Goal: Task Accomplishment & Management: Use online tool/utility

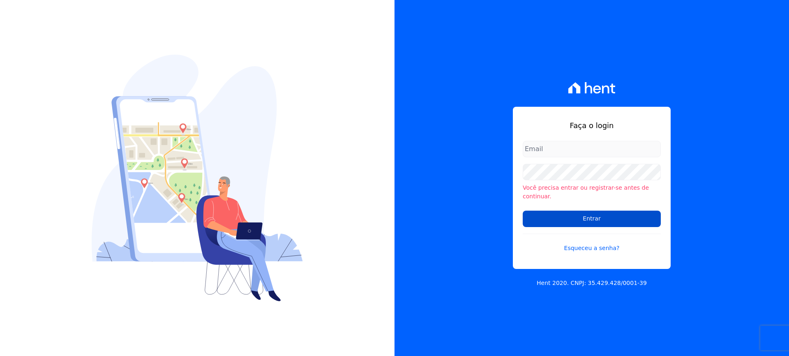
type input "[EMAIL_ADDRESS][DOMAIN_NAME]"
click at [575, 213] on input "Entrar" at bounding box center [592, 219] width 138 height 16
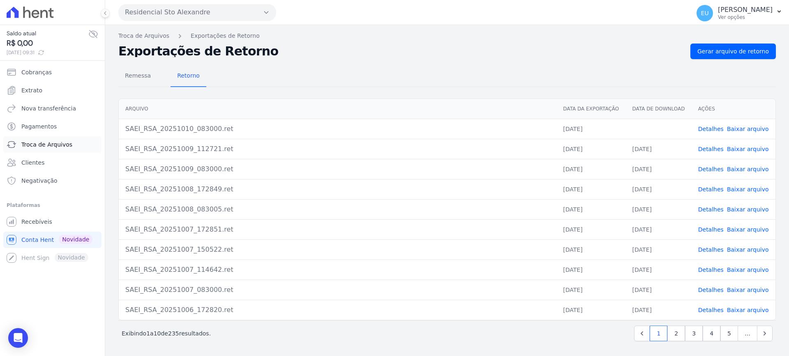
click at [44, 144] on span "Troca de Arquivos" at bounding box center [46, 145] width 51 height 8
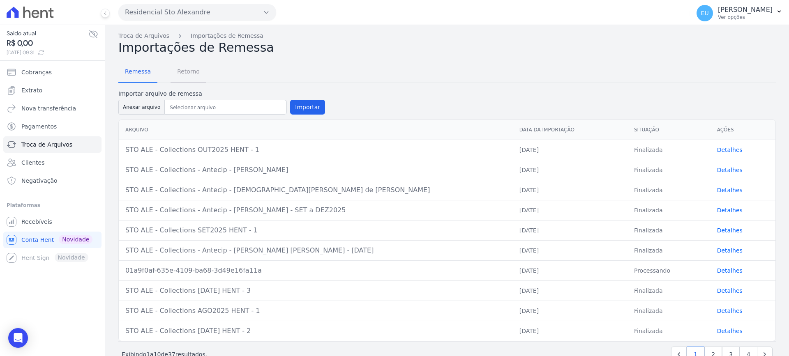
click at [180, 69] on span "Retorno" at bounding box center [188, 71] width 32 height 16
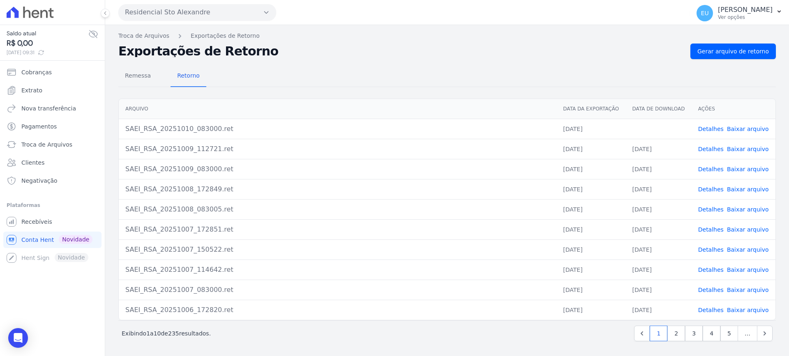
click at [706, 129] on link "Detalhes" at bounding box center [710, 129] width 25 height 7
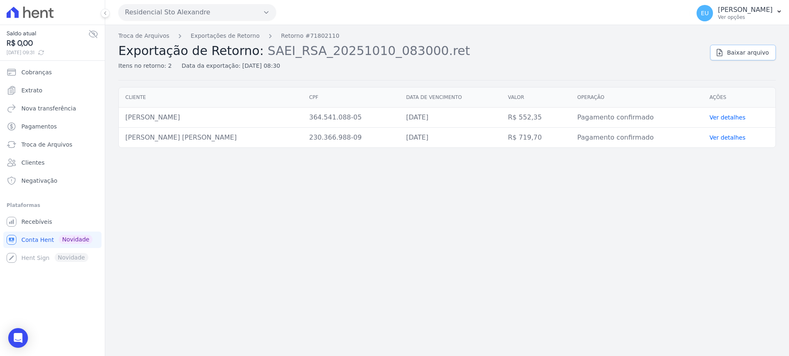
click at [736, 51] on span "Baixar arquivo" at bounding box center [748, 52] width 42 height 8
click at [205, 35] on link "Exportações de Retorno" at bounding box center [225, 36] width 69 height 9
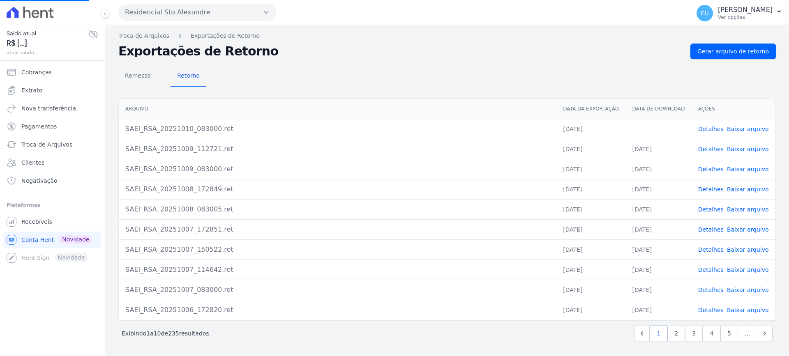
click at [735, 127] on link "Baixar arquivo" at bounding box center [748, 129] width 42 height 7
click at [714, 129] on link "Detalhes" at bounding box center [710, 129] width 25 height 7
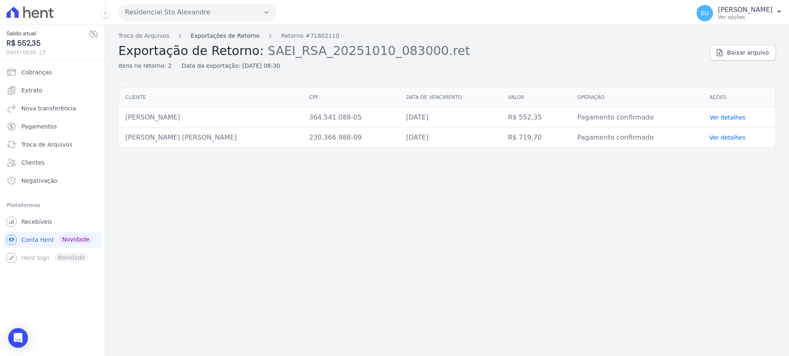
click at [194, 35] on link "Exportações de Retorno" at bounding box center [225, 36] width 69 height 9
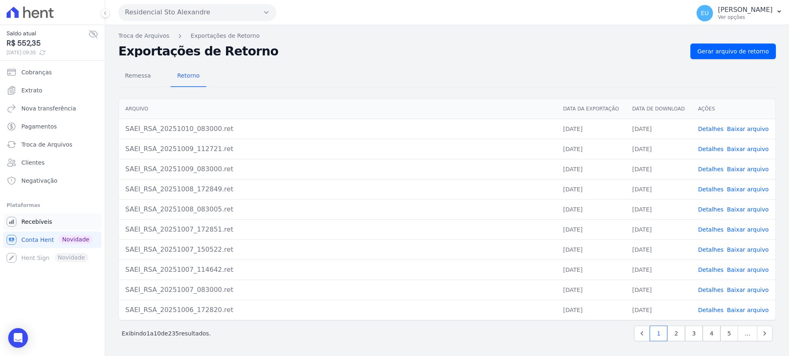
click at [36, 222] on span "Recebíveis" at bounding box center [36, 222] width 31 height 8
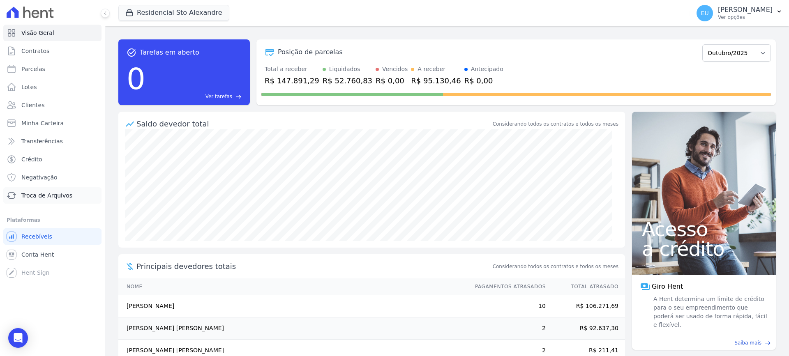
click at [38, 192] on span "Troca de Arquivos" at bounding box center [46, 196] width 51 height 8
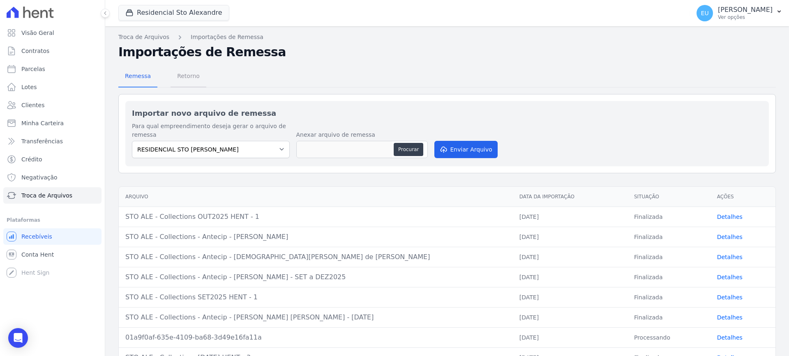
click at [184, 72] on span "Retorno" at bounding box center [188, 76] width 32 height 16
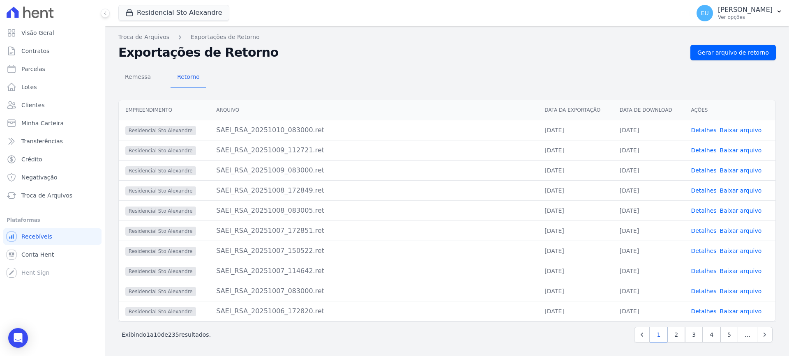
click at [720, 128] on link "Baixar arquivo" at bounding box center [741, 130] width 42 height 7
click at [134, 76] on span "Remessa" at bounding box center [138, 77] width 36 height 16
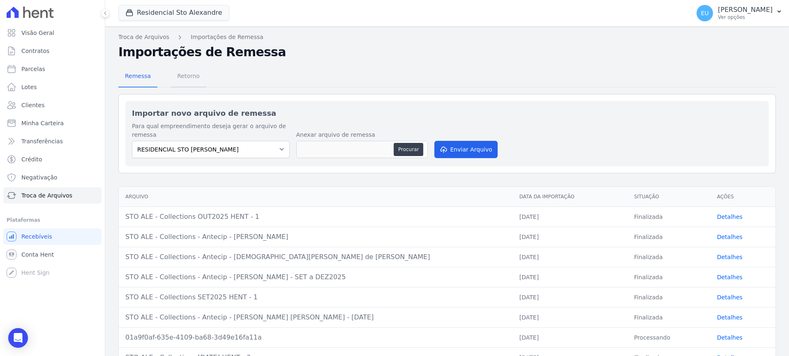
click at [189, 74] on span "Retorno" at bounding box center [188, 76] width 32 height 16
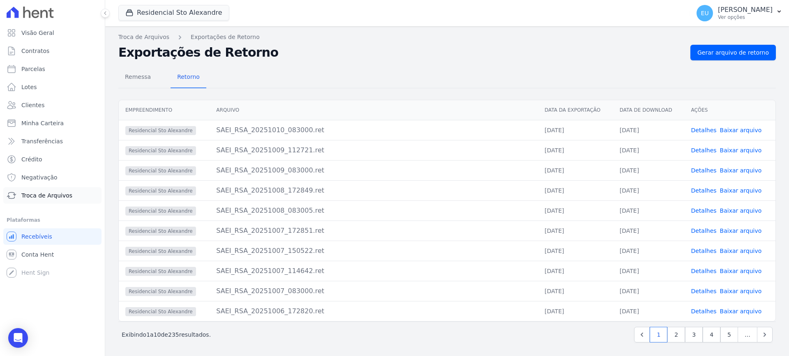
click at [37, 194] on span "Troca de Arquivos" at bounding box center [46, 196] width 51 height 8
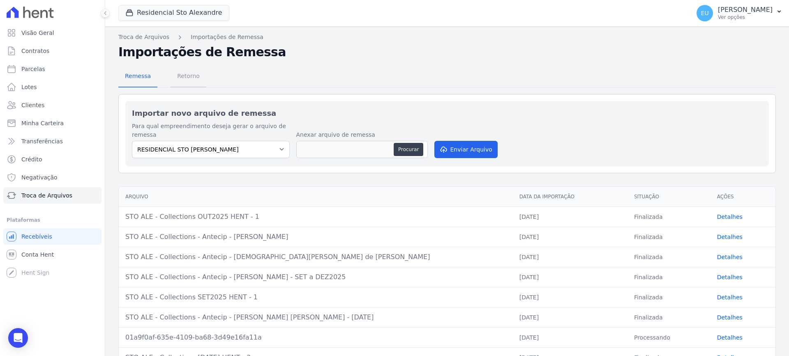
click at [179, 75] on span "Retorno" at bounding box center [188, 76] width 32 height 16
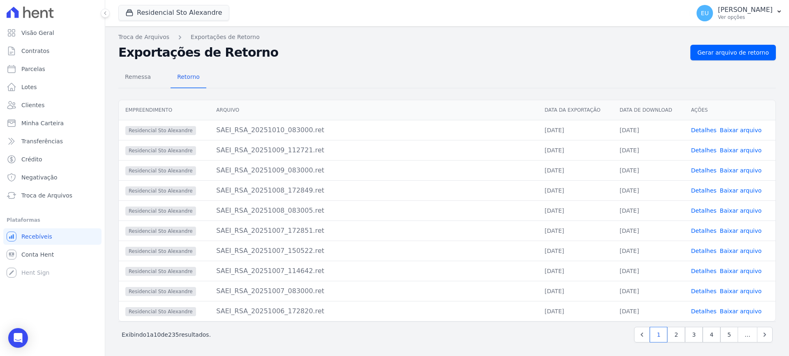
click at [730, 129] on link "Baixar arquivo" at bounding box center [741, 130] width 42 height 7
click at [29, 66] on span "Parcelas" at bounding box center [33, 69] width 24 height 8
select select
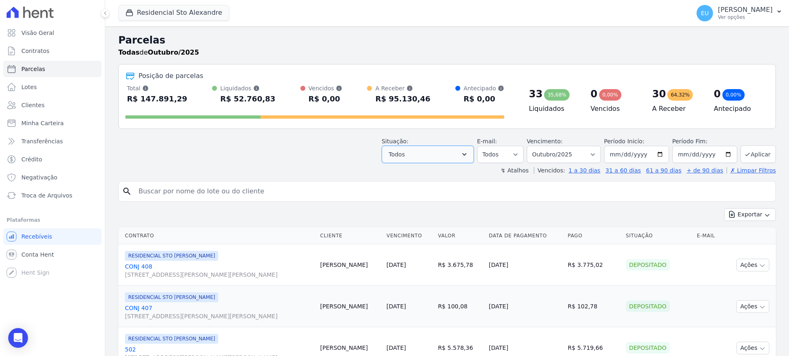
click at [438, 157] on button "Todos" at bounding box center [428, 154] width 92 height 17
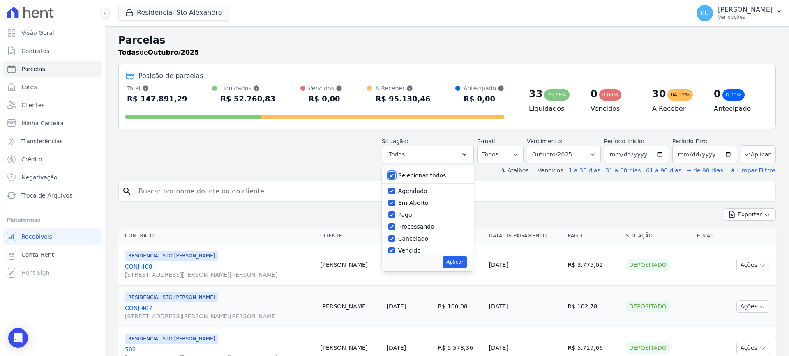
click at [395, 175] on input "Selecionar todos" at bounding box center [391, 175] width 7 height 7
checkbox input "false"
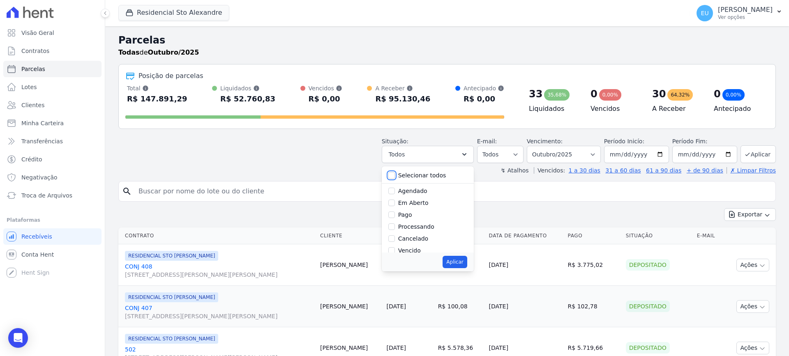
checkbox input "false"
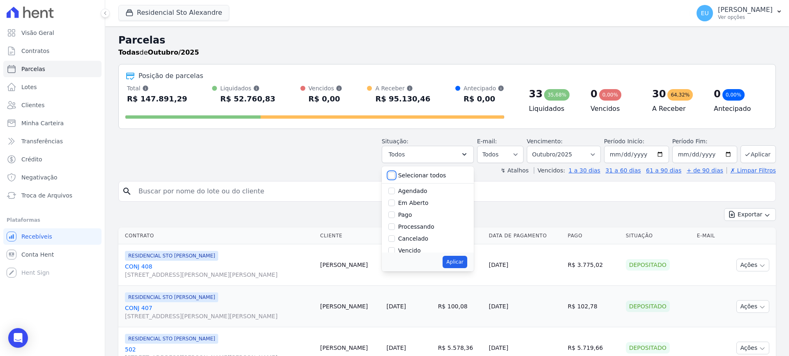
checkbox input "false"
click at [395, 210] on input "Vencido" at bounding box center [391, 209] width 7 height 7
checkbox input "true"
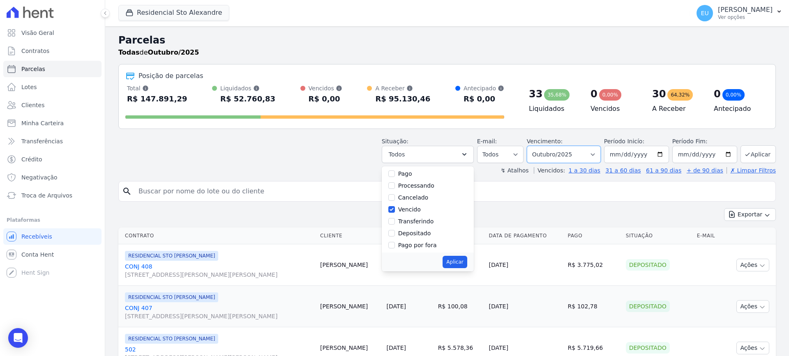
click at [578, 151] on select "Filtrar por período ──────── Todos os meses Março/2020 Abril/2020 Maio/2020 Jun…" at bounding box center [564, 154] width 74 height 17
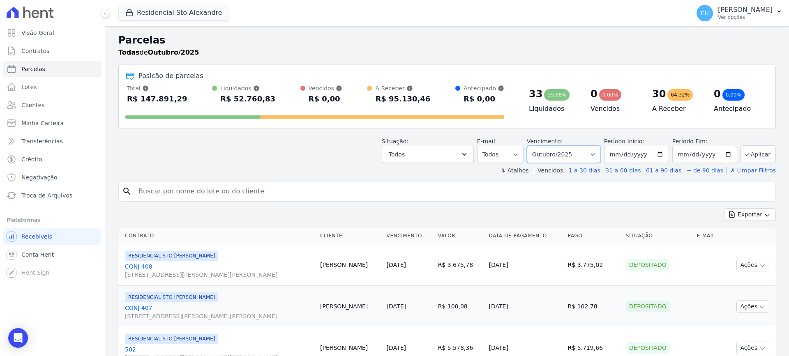
select select "date_range_filter"
click at [532, 146] on select "Filtrar por período ──────── Todos os meses Março/2020 Abril/2020 Maio/2020 Jun…" at bounding box center [564, 154] width 74 height 17
click at [626, 153] on input "[DATE]" at bounding box center [636, 154] width 65 height 17
click at [626, 154] on input "[DATE]" at bounding box center [636, 154] width 65 height 17
type input "[DATE]"
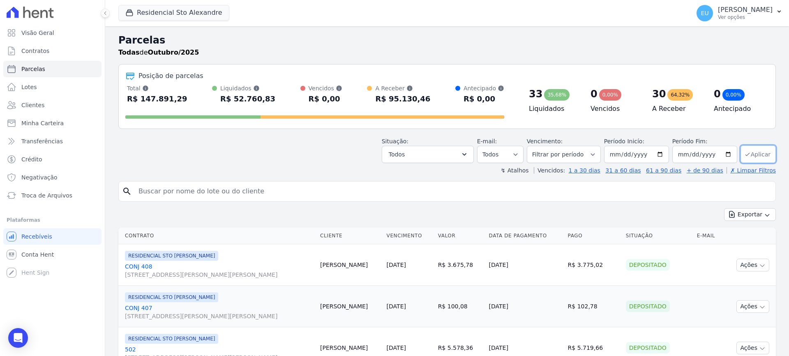
click at [753, 153] on button "Aplicar" at bounding box center [758, 154] width 35 height 18
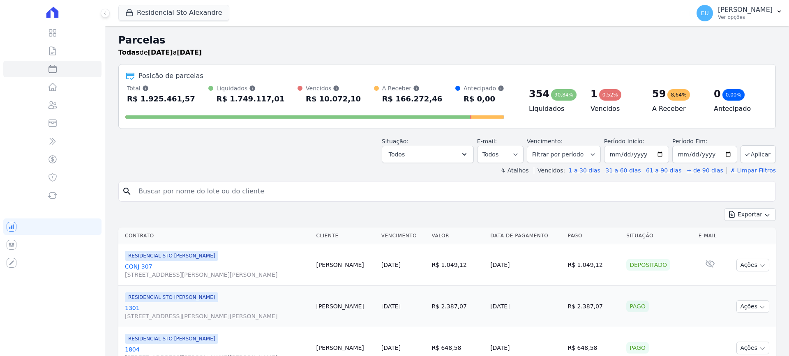
select select
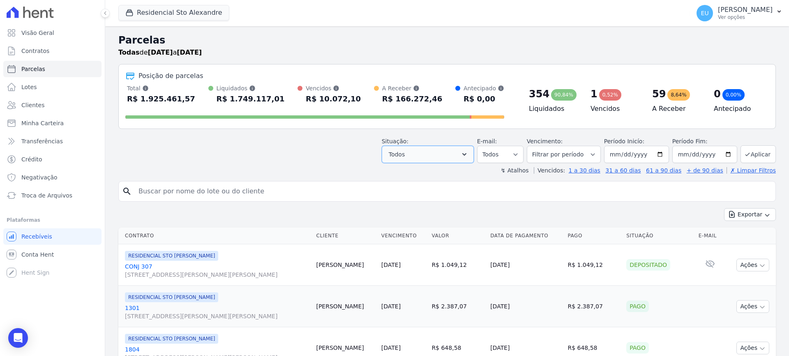
click at [466, 154] on icon "button" at bounding box center [464, 154] width 4 height 2
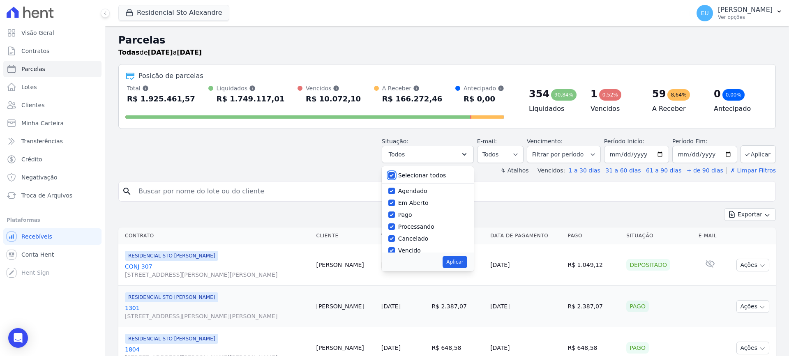
click at [395, 175] on input "Selecionar todos" at bounding box center [391, 175] width 7 height 7
checkbox input "false"
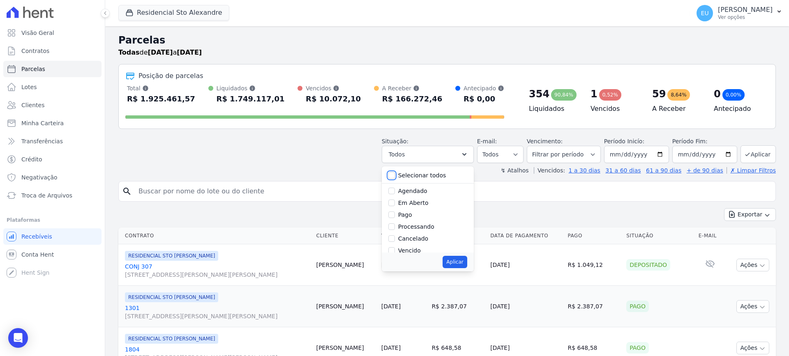
checkbox input "false"
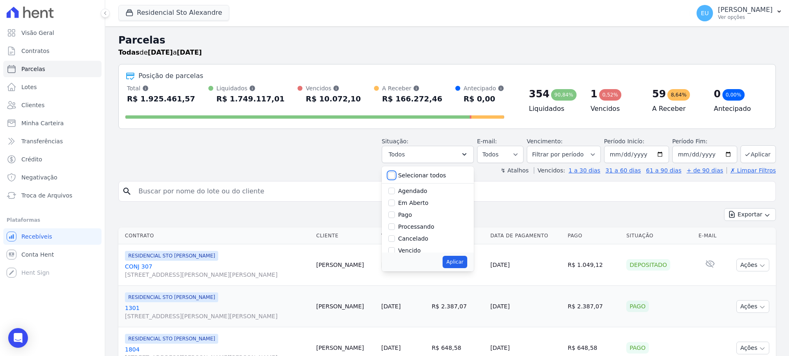
checkbox input "false"
click at [395, 208] on input "Vencido" at bounding box center [391, 209] width 7 height 7
checkbox input "true"
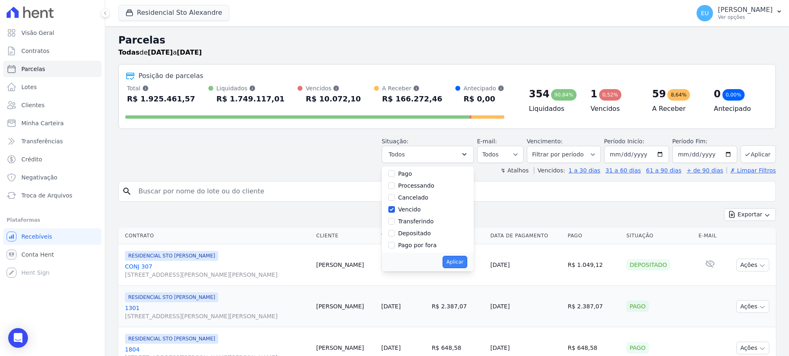
click at [459, 263] on button "Aplicar" at bounding box center [455, 262] width 24 height 12
select select "overdue"
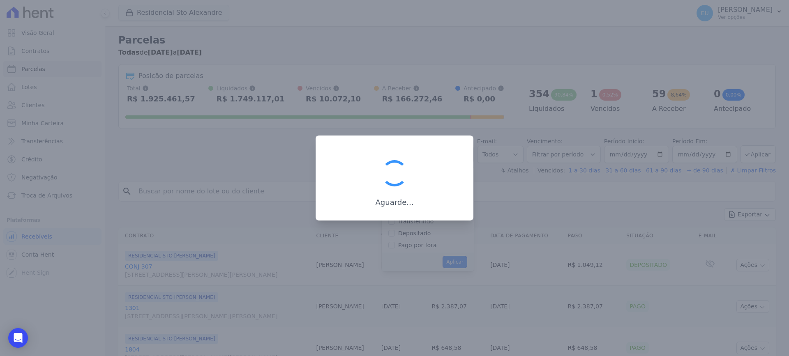
scroll to position [15, 0]
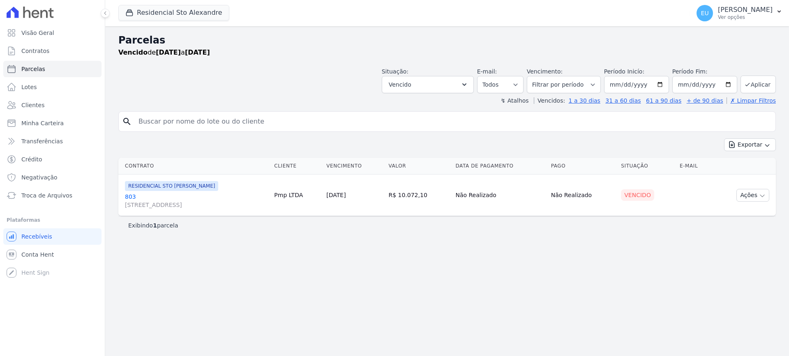
select select
click at [46, 193] on span "Troca de Arquivos" at bounding box center [46, 196] width 51 height 8
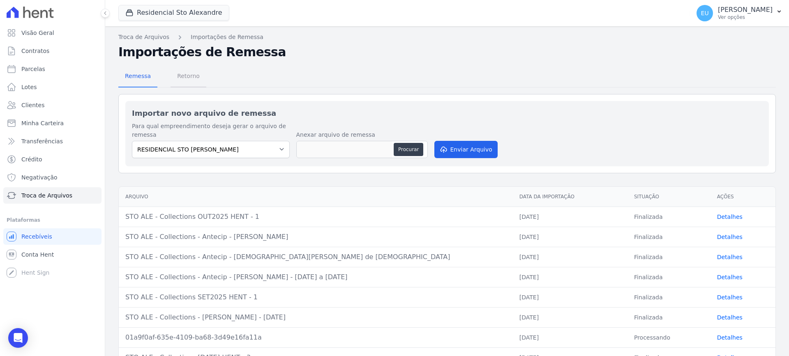
click at [180, 73] on span "Retorno" at bounding box center [188, 76] width 32 height 16
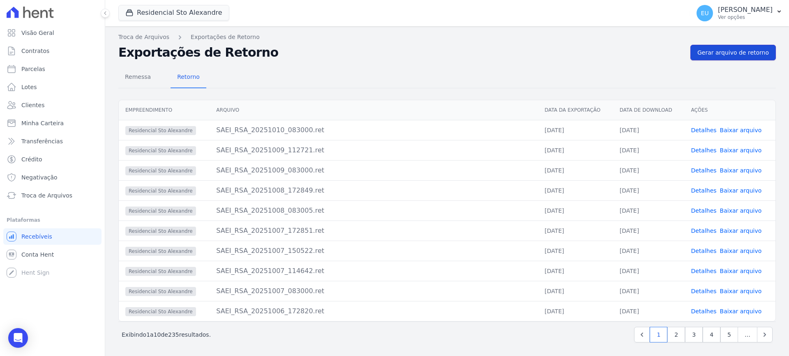
click at [725, 52] on span "Gerar arquivo de retorno" at bounding box center [733, 52] width 72 height 8
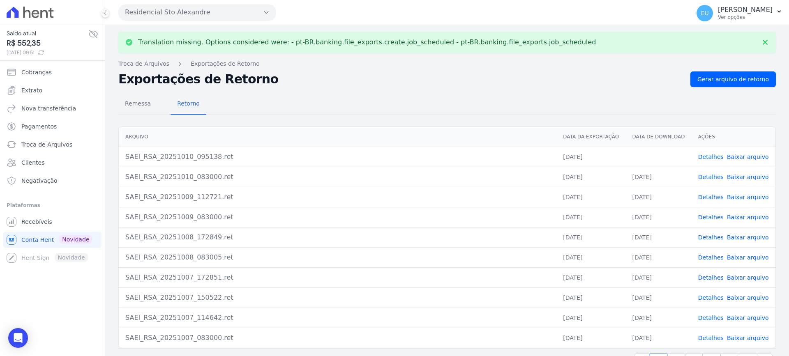
click at [706, 156] on link "Detalhes" at bounding box center [710, 157] width 25 height 7
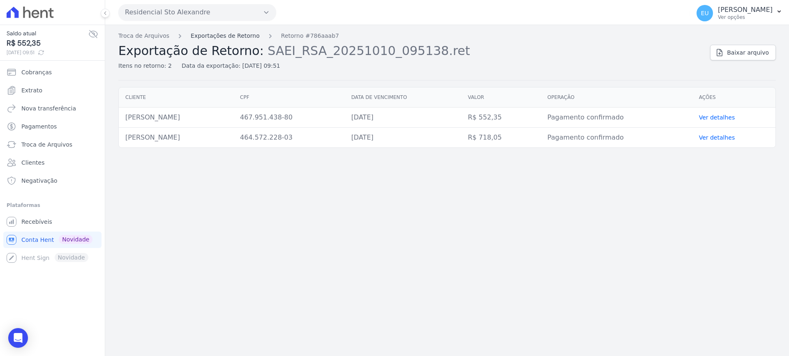
click at [205, 35] on link "Exportações de Retorno" at bounding box center [225, 36] width 69 height 9
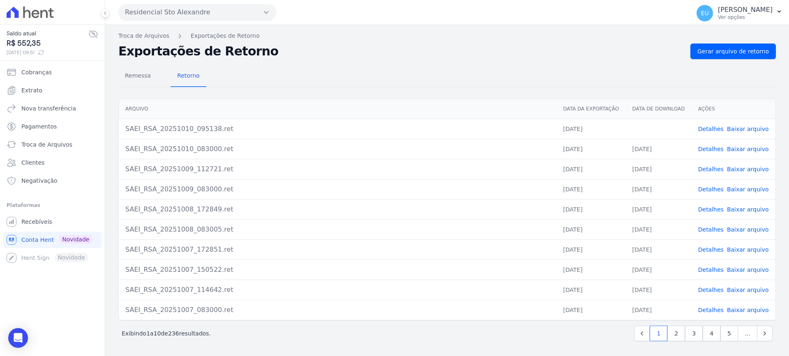
click at [748, 128] on link "Baixar arquivo" at bounding box center [748, 129] width 42 height 7
click at [128, 76] on span "Remessa" at bounding box center [138, 75] width 36 height 16
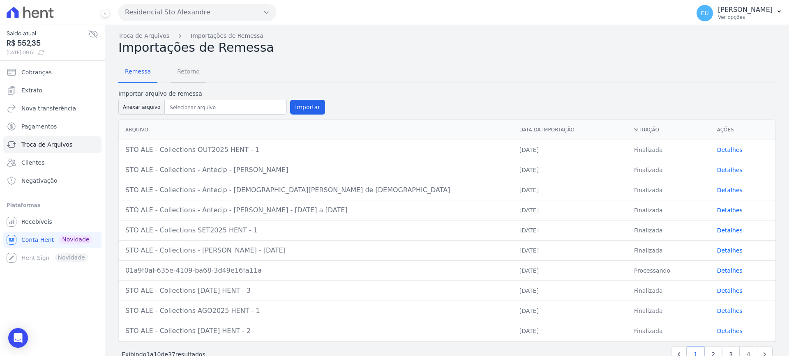
click at [184, 72] on span "Retorno" at bounding box center [188, 71] width 32 height 16
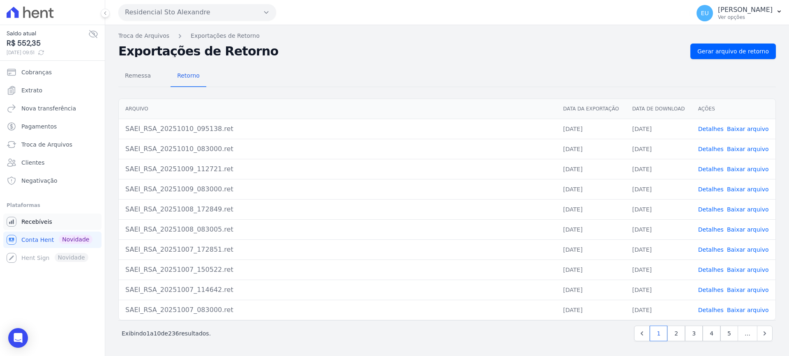
click at [38, 222] on span "Recebíveis" at bounding box center [36, 222] width 31 height 8
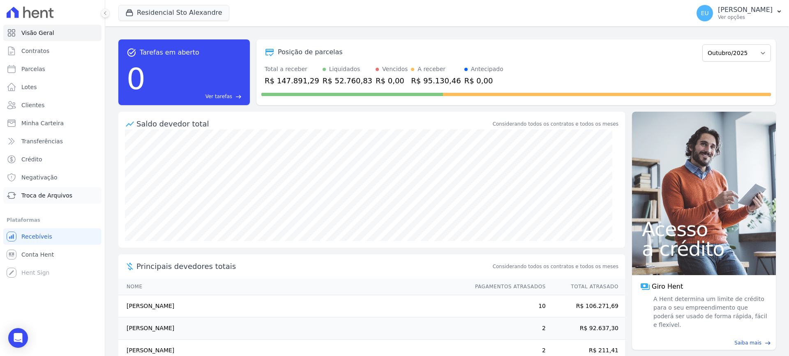
click at [43, 197] on span "Troca de Arquivos" at bounding box center [46, 196] width 51 height 8
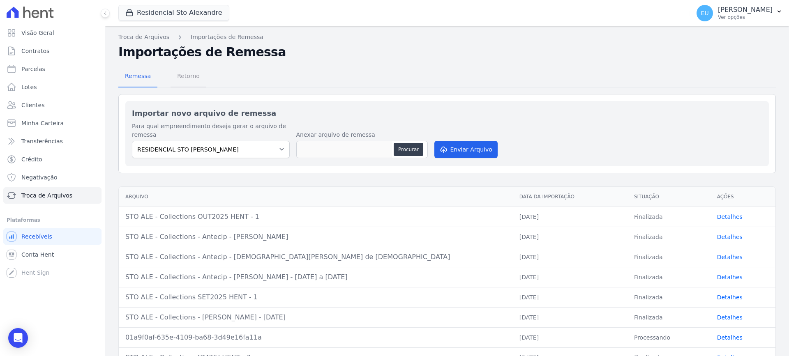
click at [184, 76] on span "Retorno" at bounding box center [188, 76] width 32 height 16
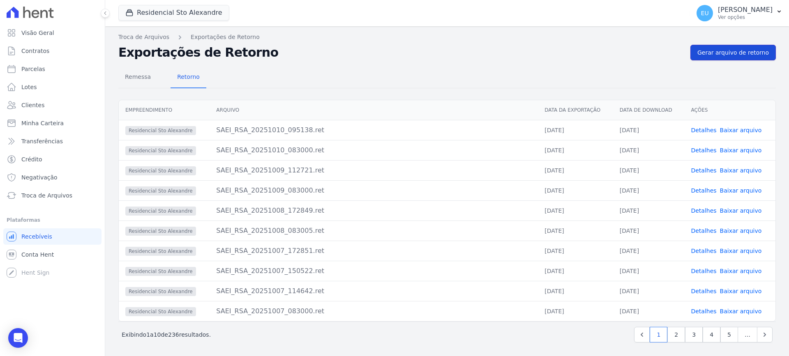
click at [711, 52] on span "Gerar arquivo de retorno" at bounding box center [733, 52] width 72 height 8
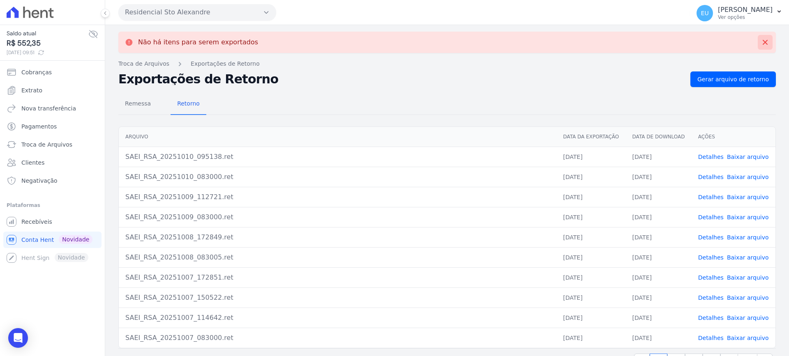
click at [761, 42] on icon at bounding box center [765, 42] width 8 height 8
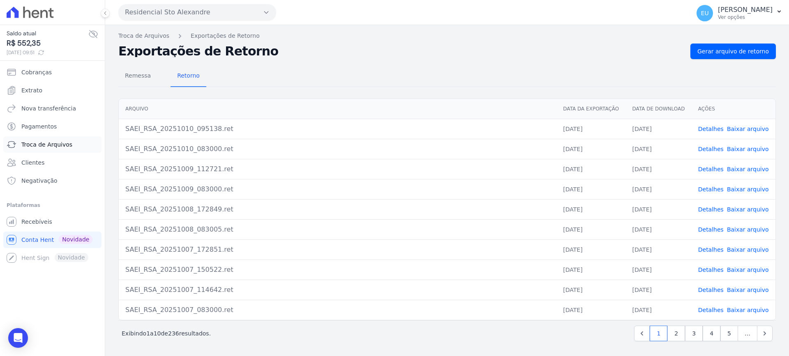
click at [42, 141] on span "Troca de Arquivos" at bounding box center [46, 145] width 51 height 8
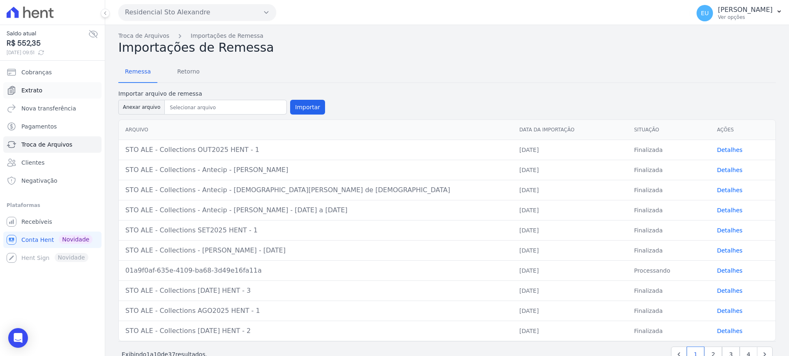
click at [28, 90] on span "Extrato" at bounding box center [31, 90] width 21 height 8
